Goal: Task Accomplishment & Management: Manage account settings

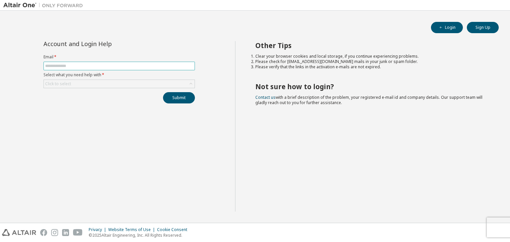
click at [149, 64] on input "text" at bounding box center [119, 65] width 148 height 5
type input "**********"
click at [118, 84] on div "Click to select" at bounding box center [119, 84] width 151 height 8
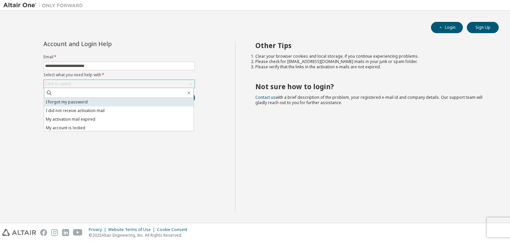
click at [86, 100] on li "I forgot my password" at bounding box center [118, 102] width 149 height 9
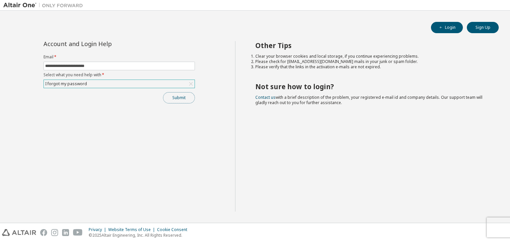
click at [177, 101] on button "Submit" at bounding box center [179, 97] width 32 height 11
click at [459, 23] on button "Login" at bounding box center [447, 27] width 32 height 11
